Goal: Find specific page/section: Find specific page/section

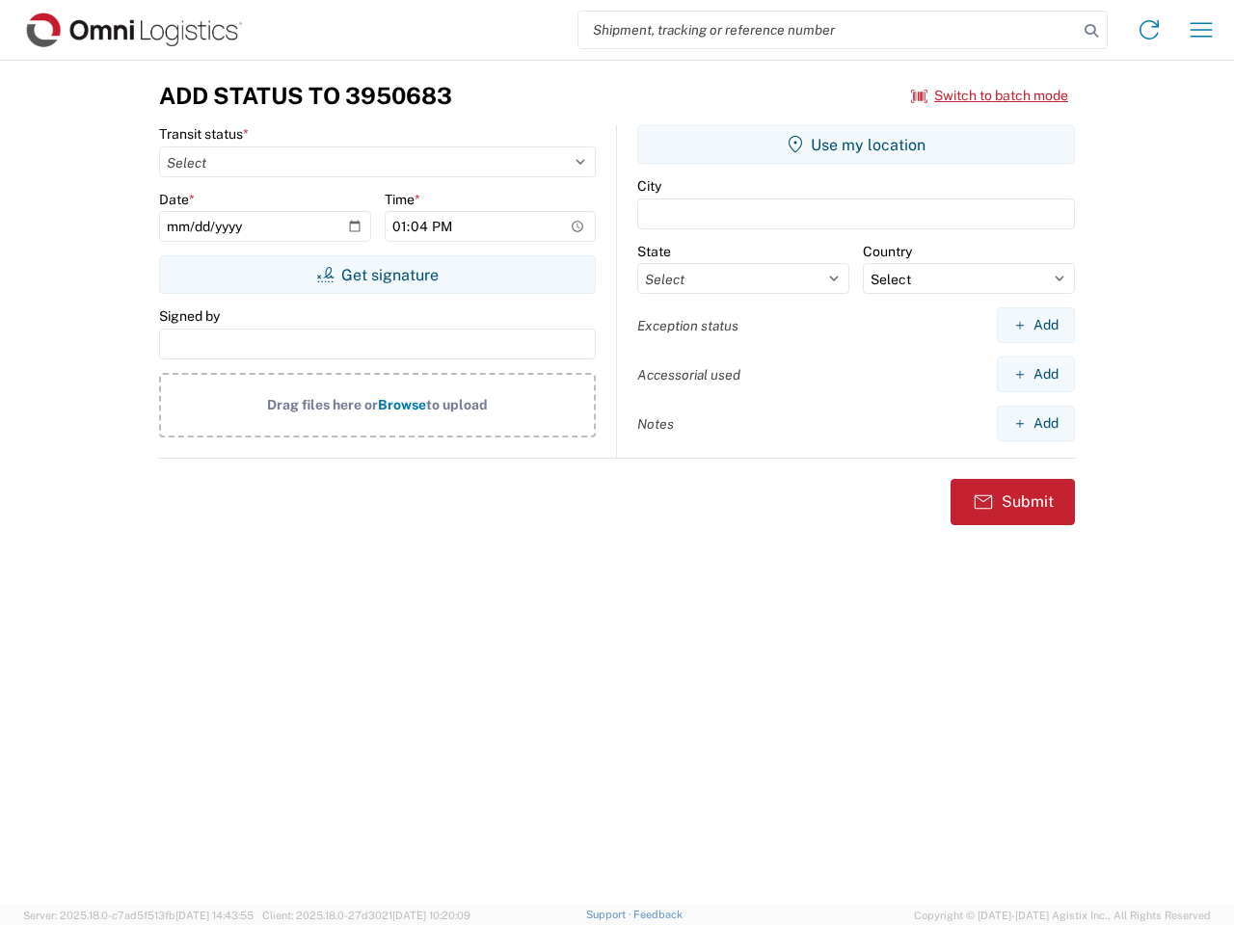
click at [828, 30] on input "search" at bounding box center [827, 30] width 499 height 37
click at [1091, 31] on icon at bounding box center [1091, 30] width 27 height 27
click at [1149, 30] on icon at bounding box center [1149, 29] width 31 height 31
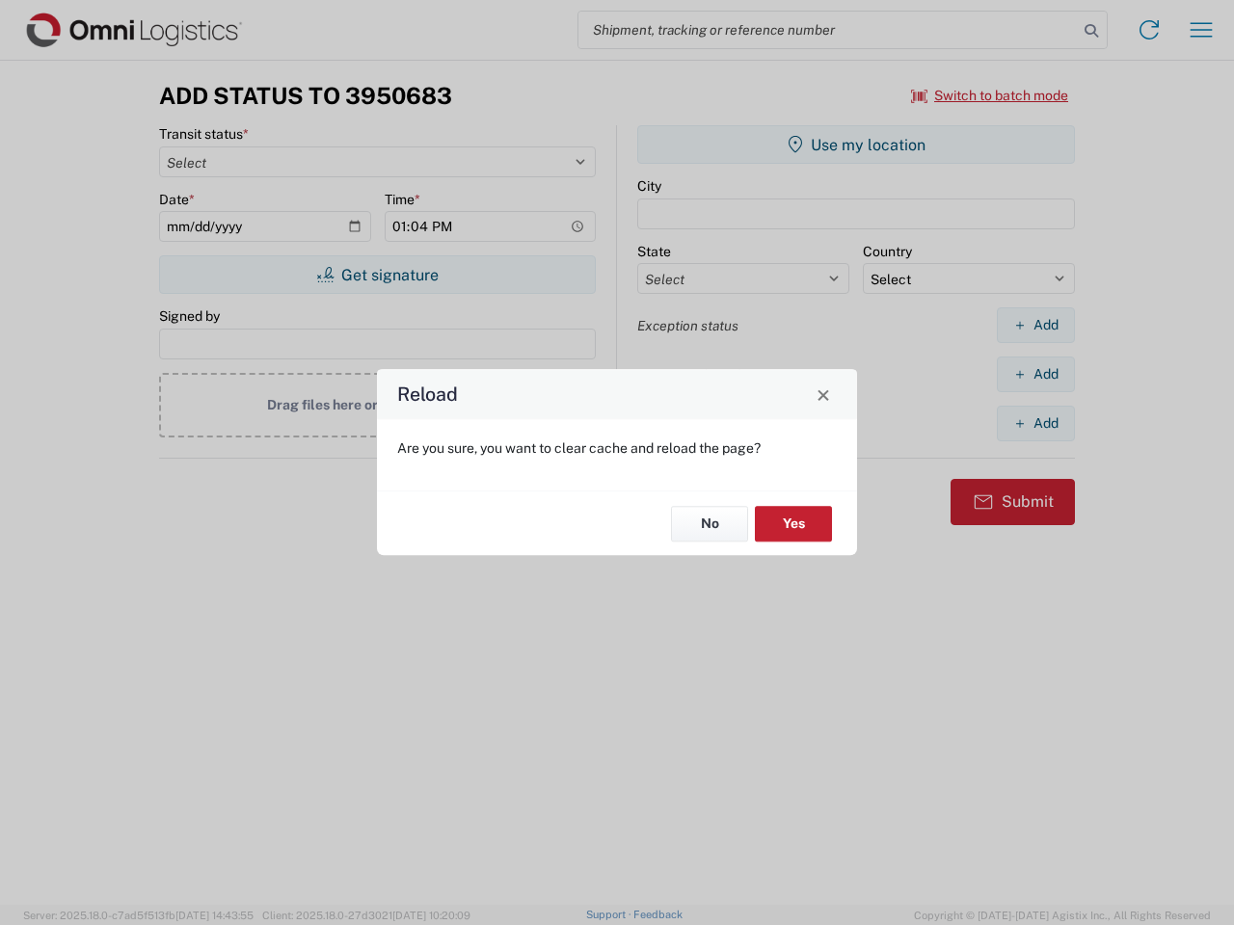
click at [1201, 30] on div "Reload Are you sure, you want to clear cache and reload the page? No Yes" at bounding box center [617, 462] width 1234 height 925
click at [990, 95] on div "Reload Are you sure, you want to clear cache and reload the page? No Yes" at bounding box center [617, 462] width 1234 height 925
click at [377, 275] on div "Reload Are you sure, you want to clear cache and reload the page? No Yes" at bounding box center [617, 462] width 1234 height 925
click at [856, 145] on div "Reload Are you sure, you want to clear cache and reload the page? No Yes" at bounding box center [617, 462] width 1234 height 925
click at [1035, 325] on div "Reload Are you sure, you want to clear cache and reload the page? No Yes" at bounding box center [617, 462] width 1234 height 925
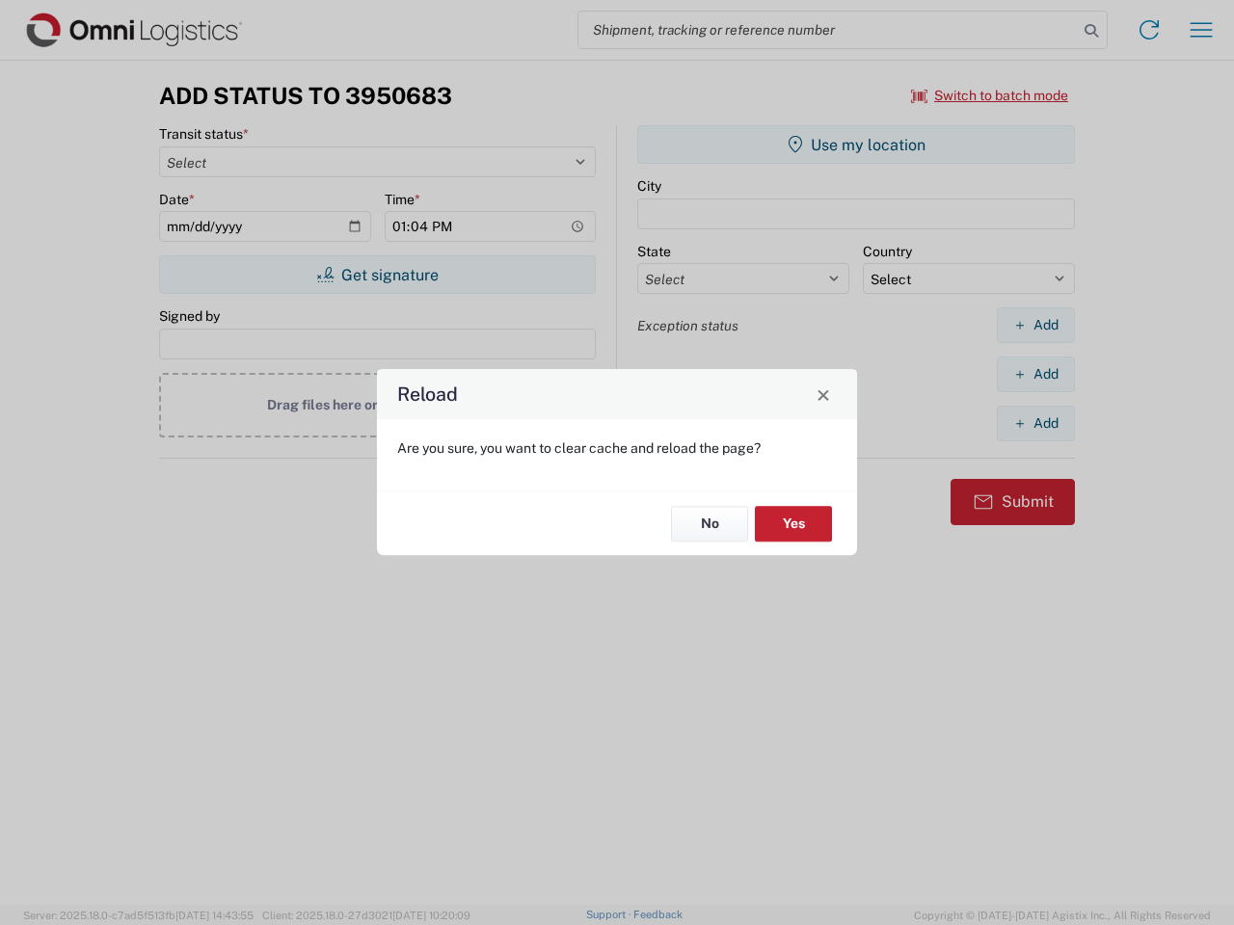
click at [1035, 374] on div "Reload Are you sure, you want to clear cache and reload the page? No Yes" at bounding box center [617, 462] width 1234 height 925
click at [1035, 423] on div "Reload Are you sure, you want to clear cache and reload the page? No Yes" at bounding box center [617, 462] width 1234 height 925
